Goal: Find specific page/section: Find specific page/section

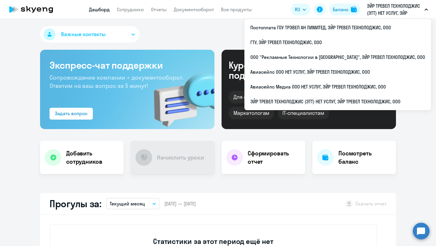
drag, startPoint x: 0, startPoint y: 0, endPoint x: 387, endPoint y: 9, distance: 386.6
click at [387, 9] on p "ЭЙР ТРЕВЕЛ ТЕХНОЛОДЖИС (ЭТТ) НЕТ УСЛУГ, ЭЙР ТРЕВЕЛ ТЕХНОЛОДЖИС, ООО" at bounding box center [394, 9] width 55 height 14
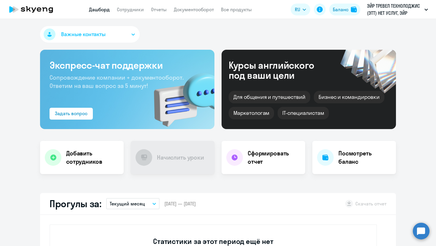
click at [361, 14] on app-header-actions "RU Баланс ЭЙР ТРЕВЕЛ ТЕХНОЛОДЖИС (ЭТТ) НЕТ УСЛУГ, ЭЙР ТРЕВЕЛ ТЕХНОЛОДЖИС, ООО П…" at bounding box center [361, 9] width 140 height 14
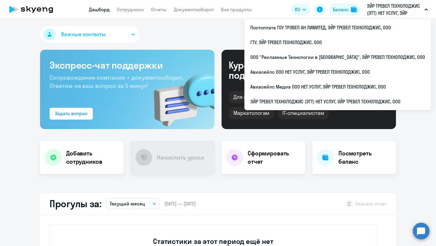
click at [376, 13] on p "ЭЙР ТРЕВЕЛ ТЕХНОЛОДЖИС (ЭТТ) НЕТ УСЛУГ, ЭЙР ТРЕВЕЛ ТЕХНОЛОДЖИС, ООО" at bounding box center [394, 9] width 55 height 14
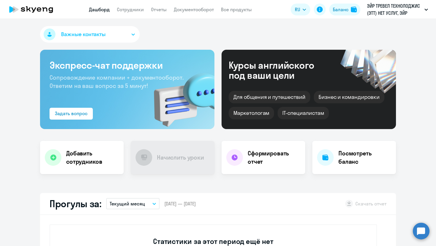
click at [377, 12] on p "ЭЙР ТРЕВЕЛ ТЕХНОЛОДЖИС (ЭТТ) НЕТ УСЛУГ, ЭЙР ТРЕВЕЛ ТЕХНОЛОДЖИС, ООО" at bounding box center [394, 9] width 55 height 14
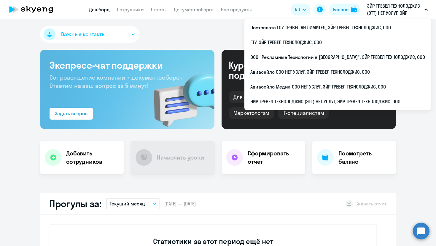
click at [376, 11] on p "ЭЙР ТРЕВЕЛ ТЕХНОЛОДЖИС (ЭТТ) НЕТ УСЛУГ, ЭЙР ТРЕВЕЛ ТЕХНОЛОДЖИС, ООО" at bounding box center [394, 9] width 55 height 14
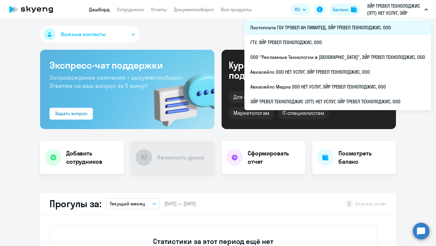
click at [365, 28] on li "Постоплата ГОУ ТРЭВЕЛ АН ЛИМИТЕД, ЭЙР ТРЕВЕЛ ТЕХНОЛОДЖИС, ООО" at bounding box center [337, 27] width 187 height 15
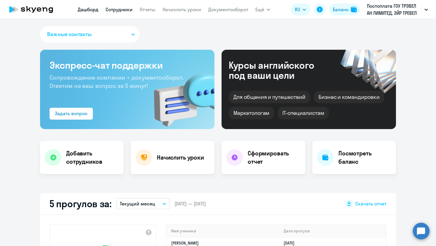
click at [131, 11] on link "Сотрудники" at bounding box center [119, 10] width 27 height 6
select select "30"
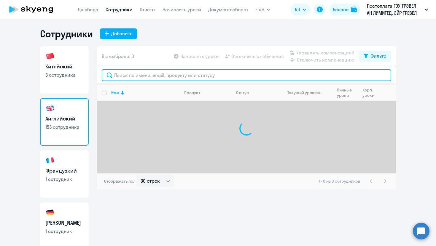
click at [146, 77] on input "text" at bounding box center [247, 75] width 290 height 12
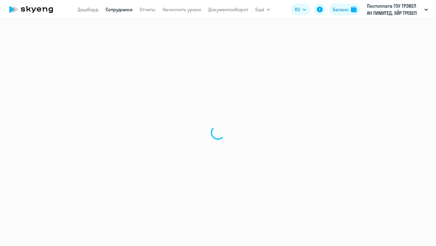
select select "30"
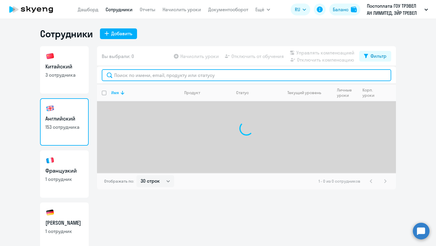
click at [145, 76] on input "text" at bounding box center [247, 75] width 290 height 12
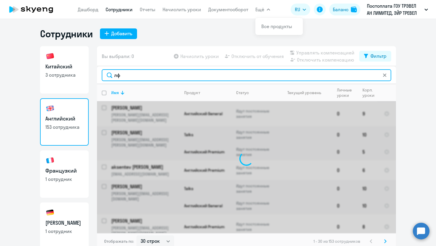
type input "л"
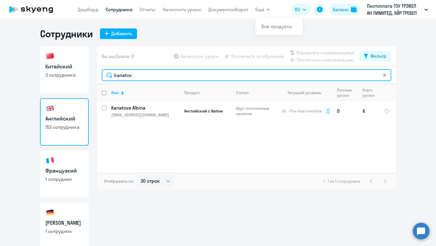
drag, startPoint x: 141, startPoint y: 79, endPoint x: 98, endPoint y: 79, distance: 43.0
click at [99, 79] on div "kanatov" at bounding box center [246, 75] width 299 height 18
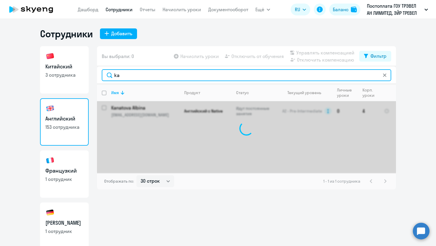
type input "k"
type input "з"
type input "petrenko"
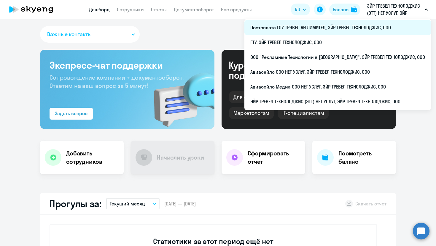
click at [345, 23] on li "Постоплата ГОУ ТРЭВЕЛ АН ЛИМИТЕД, ЭЙР ТРЕВЕЛ ТЕХНОЛОДЖИС, ООО" at bounding box center [337, 27] width 187 height 15
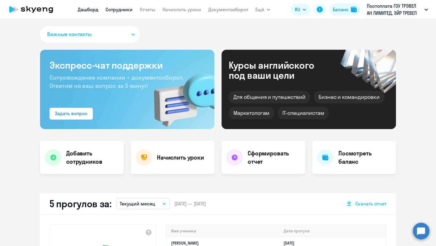
click at [115, 9] on link "Сотрудники" at bounding box center [119, 10] width 27 height 6
select select "30"
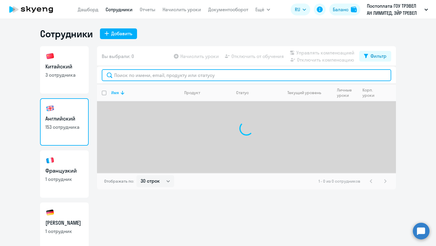
click at [152, 77] on input "text" at bounding box center [247, 75] width 290 height 12
